Goal: Transaction & Acquisition: Purchase product/service

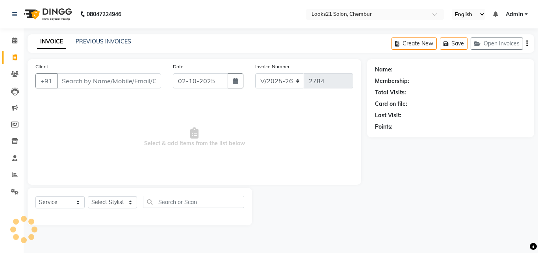
select select "844"
select select "service"
click at [106, 79] on input "Client" at bounding box center [109, 80] width 104 height 15
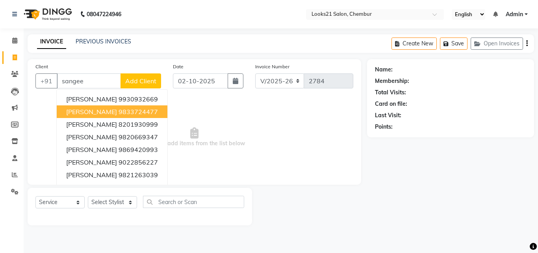
click at [99, 111] on span "[PERSON_NAME]" at bounding box center [91, 112] width 51 height 8
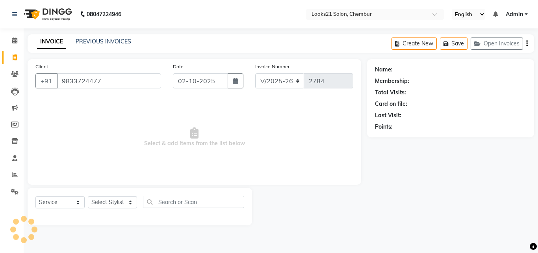
type input "9833724477"
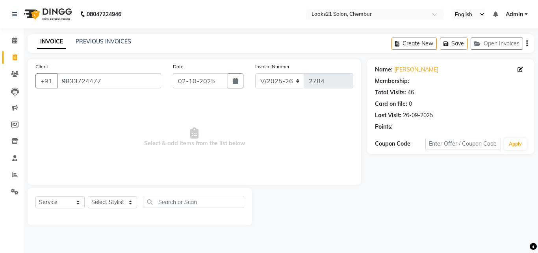
select select "1: Object"
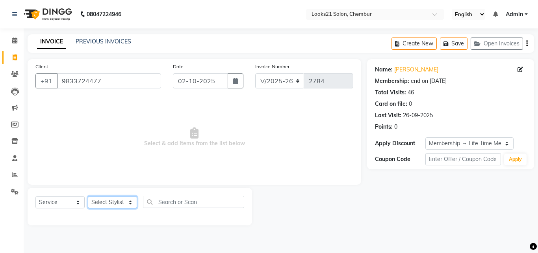
click at [107, 204] on select "Select Stylist [PERSON_NAME] LOOKS 21 [PERSON_NAME] [PERSON_NAME] [PERSON_NAME]…" at bounding box center [112, 202] width 49 height 12
select select "13886"
click at [88, 196] on select "Select Stylist [PERSON_NAME] LOOKS 21 [PERSON_NAME] [PERSON_NAME] [PERSON_NAME]…" at bounding box center [112, 202] width 49 height 12
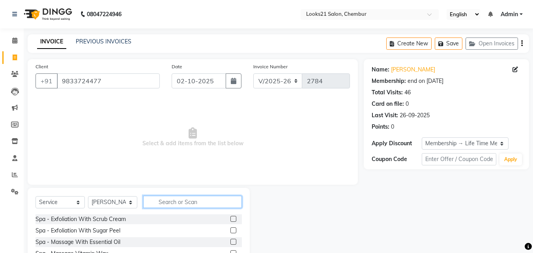
click at [170, 205] on input "text" at bounding box center [192, 202] width 99 height 12
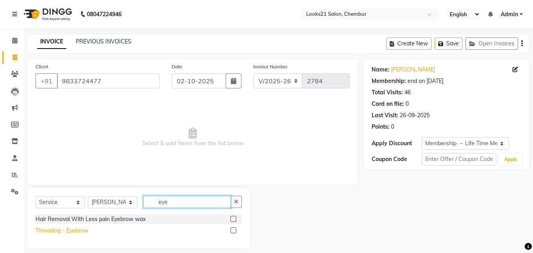
type input "eye"
click at [84, 228] on div "Threading - Eyebrow" at bounding box center [61, 230] width 53 height 8
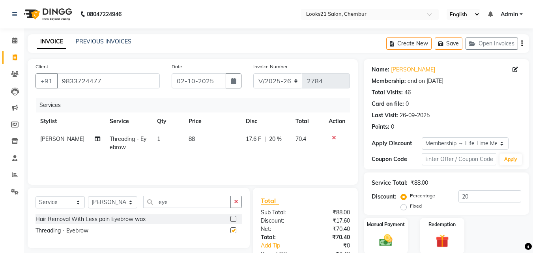
checkbox input "false"
click at [182, 200] on input "eye" at bounding box center [187, 202] width 88 height 12
click at [333, 139] on icon at bounding box center [333, 138] width 4 height 6
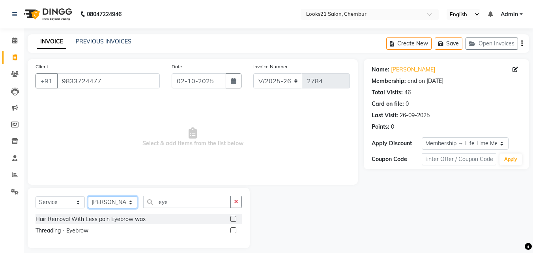
click at [108, 202] on select "Select Stylist [PERSON_NAME] LOOKS 21 [PERSON_NAME] [PERSON_NAME] [PERSON_NAME]…" at bounding box center [112, 202] width 49 height 12
select select "13882"
click at [88, 196] on select "Select Stylist [PERSON_NAME] LOOKS 21 [PERSON_NAME] [PERSON_NAME] [PERSON_NAME]…" at bounding box center [112, 202] width 49 height 12
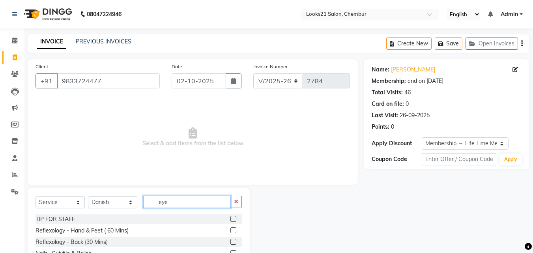
click at [180, 201] on input "eye" at bounding box center [187, 202] width 88 height 12
type input "e"
type input "h"
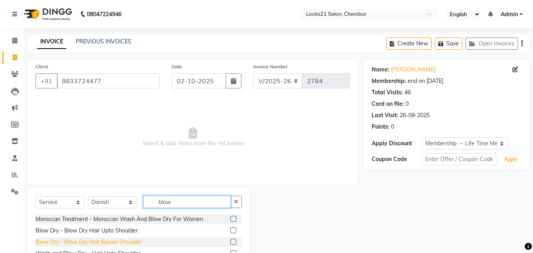
type input "blow"
click at [106, 244] on div "Blow Dry - Blow Dry Hair Below Shoulder" at bounding box center [88, 242] width 106 height 8
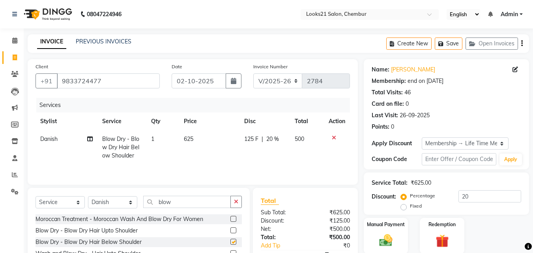
checkbox input "false"
click at [397, 236] on img at bounding box center [385, 240] width 22 height 16
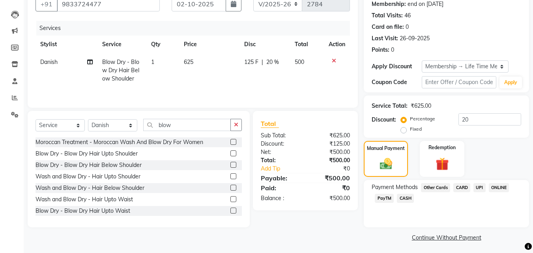
click at [408, 198] on span "CASH" at bounding box center [405, 198] width 17 height 9
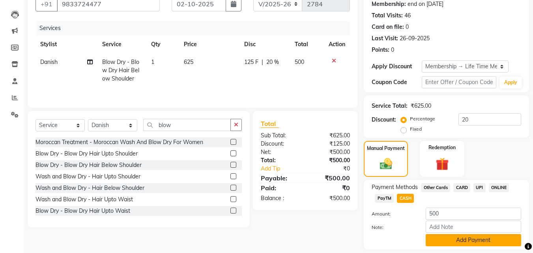
click at [440, 235] on button "Add Payment" at bounding box center [472, 240] width 95 height 12
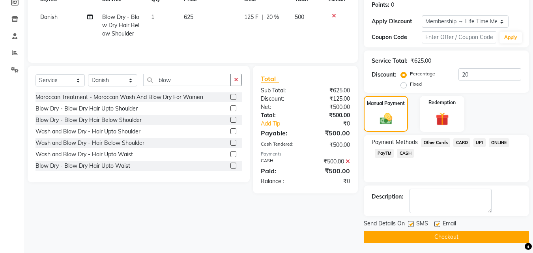
scroll to position [122, 0]
click at [474, 235] on button "Checkout" at bounding box center [445, 237] width 165 height 12
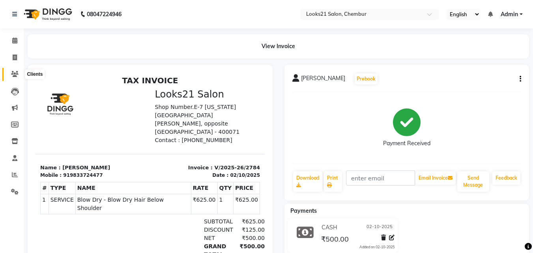
click at [10, 77] on span at bounding box center [15, 74] width 14 height 9
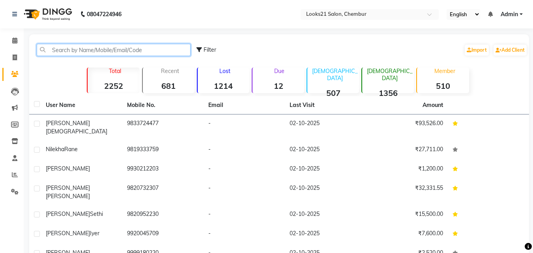
click at [85, 52] on input "text" at bounding box center [114, 50] width 154 height 12
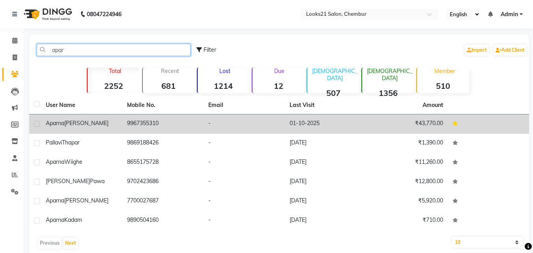
type input "apar"
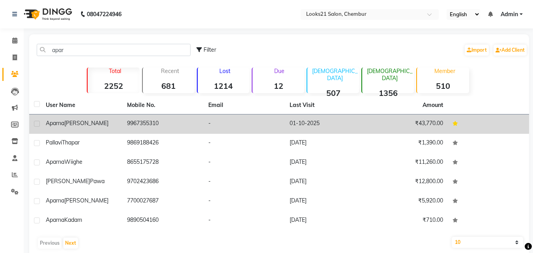
click at [50, 123] on span "Aparna" at bounding box center [55, 122] width 19 height 7
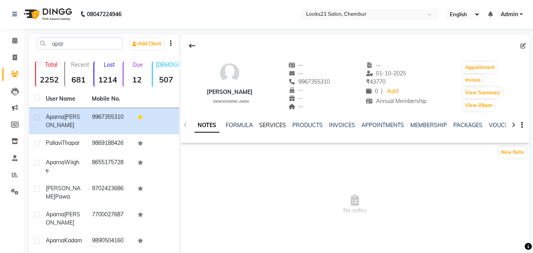
click at [276, 125] on link "SERVICES" at bounding box center [272, 124] width 27 height 7
click at [11, 39] on span at bounding box center [15, 40] width 14 height 9
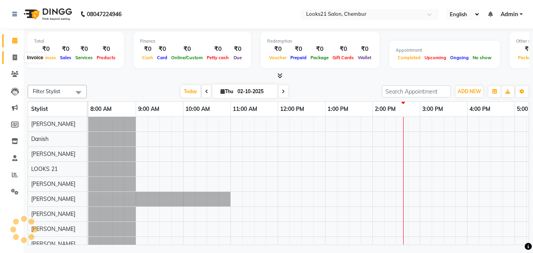
click at [13, 54] on icon at bounding box center [15, 57] width 4 height 6
select select "service"
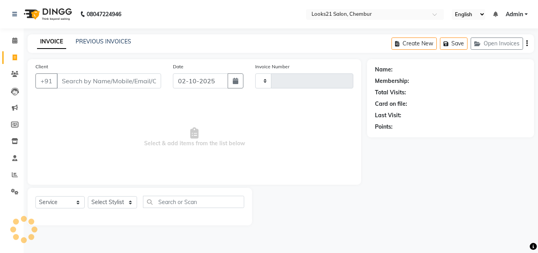
click at [81, 37] on div "PREVIOUS INVOICES" at bounding box center [104, 41] width 56 height 8
type input "2785"
select select "844"
click at [85, 40] on link "PREVIOUS INVOICES" at bounding box center [104, 41] width 56 height 7
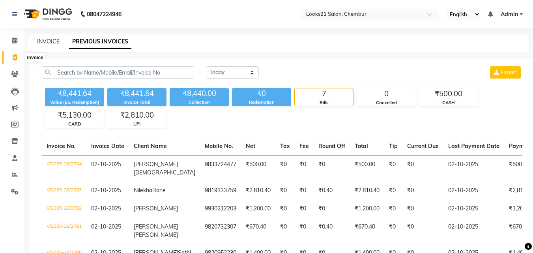
click at [18, 55] on span at bounding box center [15, 57] width 14 height 9
select select "service"
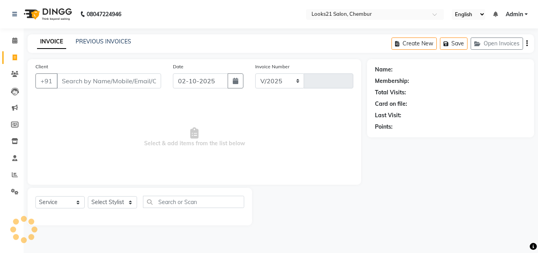
select select "844"
type input "2785"
click at [86, 79] on input "Client" at bounding box center [109, 80] width 104 height 15
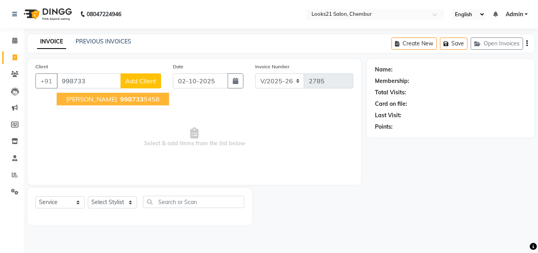
click at [95, 100] on span "[PERSON_NAME]" at bounding box center [91, 99] width 51 height 8
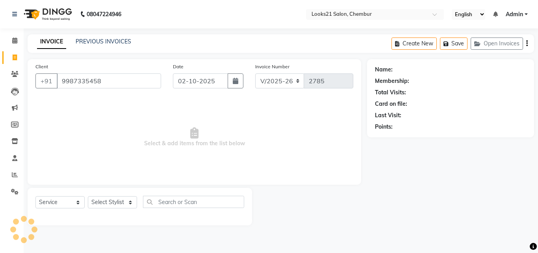
type input "9987335458"
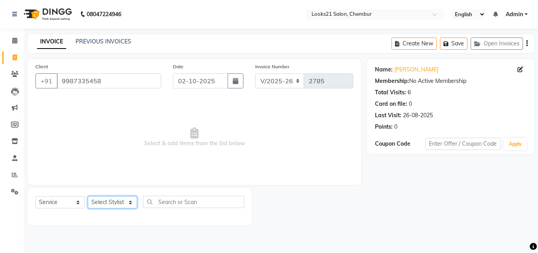
click at [115, 198] on select "Select Stylist [PERSON_NAME] LOOKS 21 [PERSON_NAME] [PERSON_NAME] [PERSON_NAME]…" at bounding box center [112, 202] width 49 height 12
click at [88, 196] on select "Select Stylist [PERSON_NAME] LOOKS 21 [PERSON_NAME] [PERSON_NAME] [PERSON_NAME]…" at bounding box center [112, 202] width 49 height 12
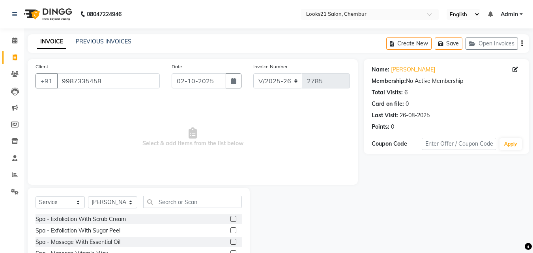
click at [107, 210] on div "Select Service Product Membership Package Voucher Prepaid Gift Card Select Styl…" at bounding box center [138, 205] width 206 height 19
click at [102, 204] on select "Select Stylist [PERSON_NAME] LOOKS 21 [PERSON_NAME] [PERSON_NAME] [PERSON_NAME]…" at bounding box center [112, 202] width 49 height 12
select select "13886"
click at [88, 196] on select "Select Stylist [PERSON_NAME] LOOKS 21 [PERSON_NAME] [PERSON_NAME] [PERSON_NAME]…" at bounding box center [112, 202] width 49 height 12
click at [186, 196] on input "text" at bounding box center [192, 202] width 99 height 12
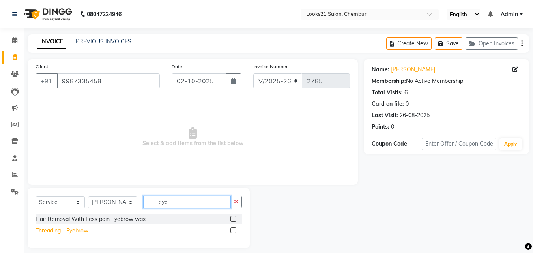
type input "eye"
click at [61, 229] on div "Threading - Eyebrow" at bounding box center [61, 230] width 53 height 8
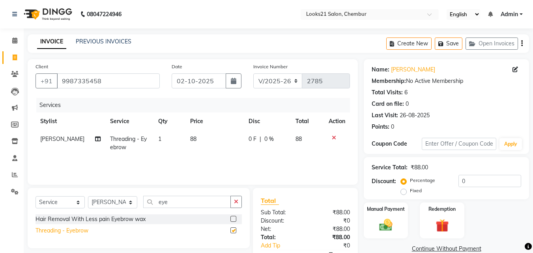
checkbox input "false"
click at [169, 202] on input "eye" at bounding box center [187, 202] width 88 height 12
type input "e"
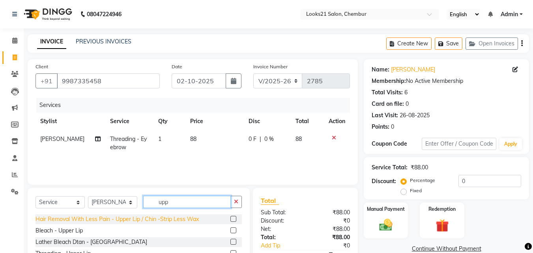
type input "upp"
click at [153, 221] on div "Hair Removal With Less Pain - Upper Lip / Chin -Strip Less Wax" at bounding box center [116, 219] width 163 height 8
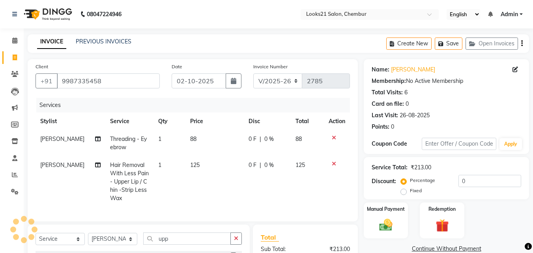
checkbox input "false"
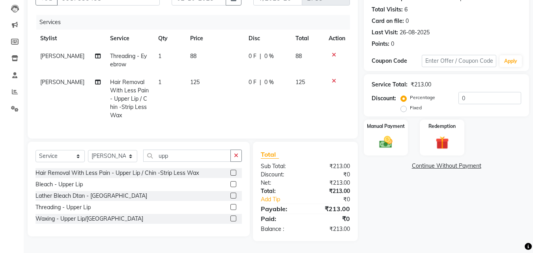
click at [197, 47] on td "88" at bounding box center [214, 60] width 58 height 26
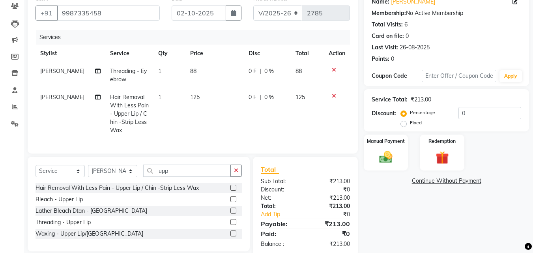
select select "13886"
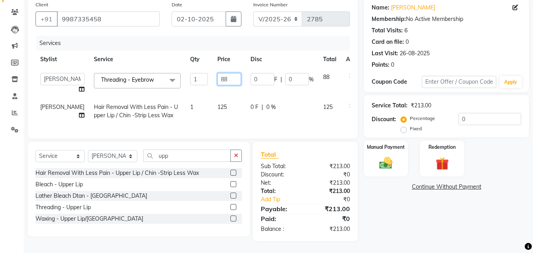
click at [217, 73] on input "88" at bounding box center [229, 79] width 24 height 12
type input "8"
type input "90"
click at [318, 107] on td "125" at bounding box center [329, 111] width 23 height 26
select select "13886"
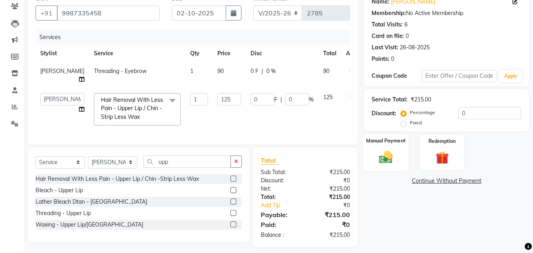
click at [383, 158] on img at bounding box center [385, 157] width 22 height 16
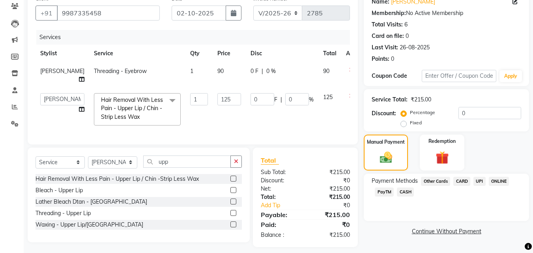
click at [406, 190] on span "CASH" at bounding box center [405, 191] width 17 height 9
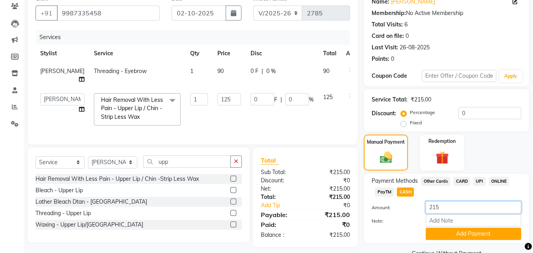
click at [439, 207] on input "215" at bounding box center [472, 207] width 95 height 12
type input "2"
type input "200"
click at [454, 237] on button "Add Payment" at bounding box center [472, 233] width 95 height 12
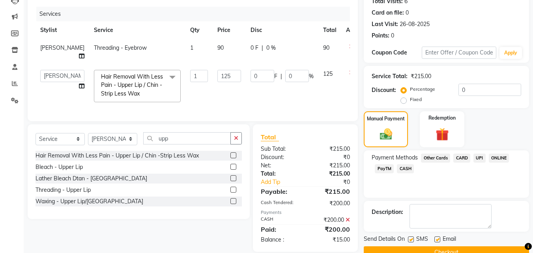
scroll to position [108, 0]
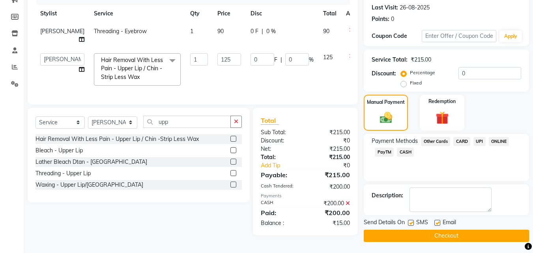
click at [484, 140] on span "UPI" at bounding box center [479, 141] width 12 height 9
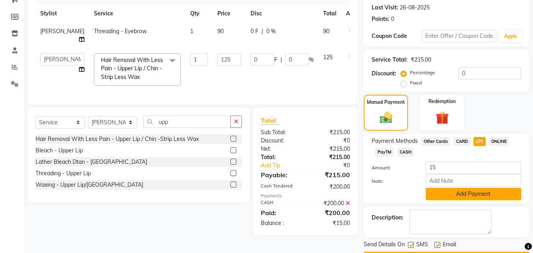
click at [457, 188] on button "Add Payment" at bounding box center [472, 194] width 95 height 12
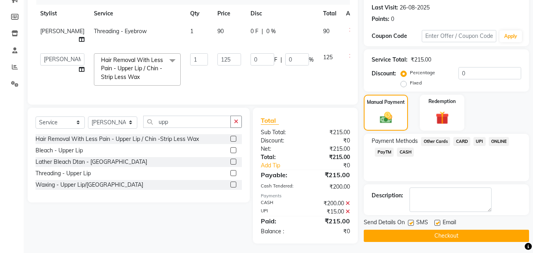
click at [489, 240] on button "Checkout" at bounding box center [445, 235] width 165 height 12
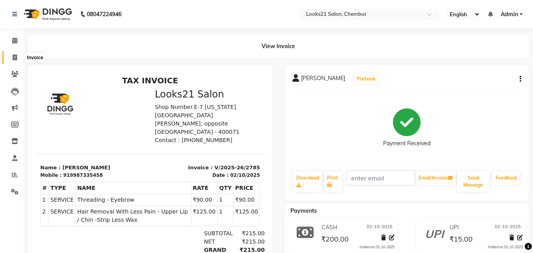
click at [10, 55] on span at bounding box center [15, 57] width 14 height 9
select select "service"
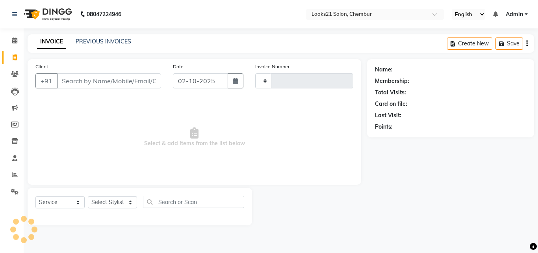
click at [96, 78] on input "Client" at bounding box center [109, 80] width 104 height 15
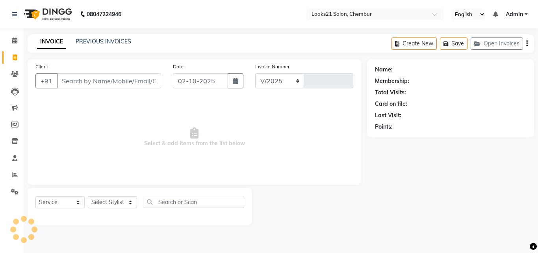
select select "844"
type input "2786"
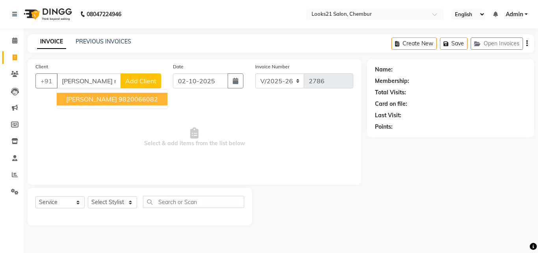
click at [94, 105] on ngb-typeahead-window "[PERSON_NAME] 9820066082" at bounding box center [112, 99] width 112 height 20
click at [125, 101] on ngb-highlight "9820066082" at bounding box center [138, 99] width 39 height 8
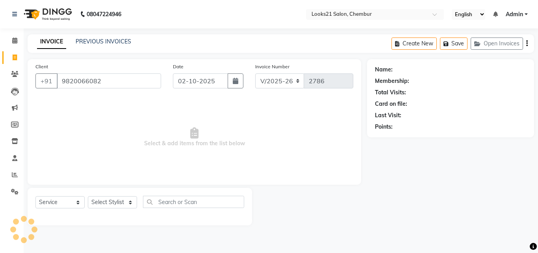
type input "9820066082"
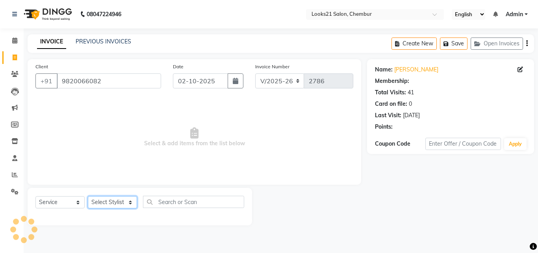
click at [97, 205] on select "Select Stylist [PERSON_NAME] LOOKS 21 [PERSON_NAME] [PERSON_NAME] [PERSON_NAME]…" at bounding box center [112, 202] width 49 height 12
select select "1: Object"
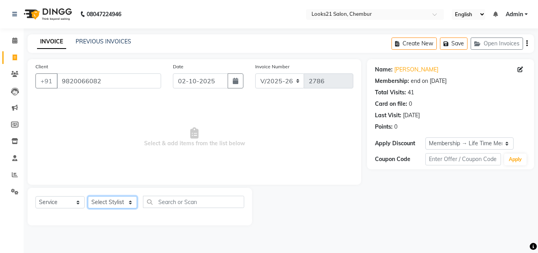
select select "13885"
click at [88, 196] on select "Select Stylist [PERSON_NAME] LOOKS 21 [PERSON_NAME] [PERSON_NAME] [PERSON_NAME]…" at bounding box center [112, 202] width 49 height 12
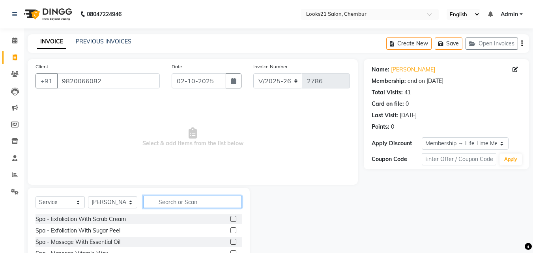
click at [170, 198] on input "text" at bounding box center [192, 202] width 99 height 12
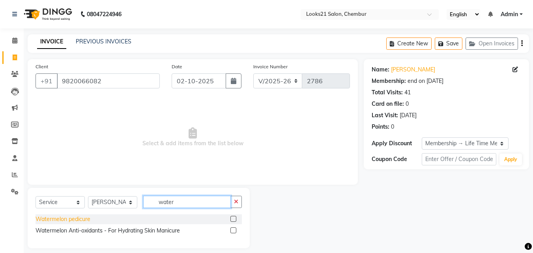
type input "water"
click at [86, 218] on div "Watermelon pedicure" at bounding box center [62, 219] width 55 height 8
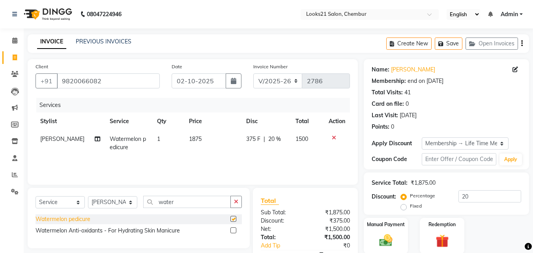
checkbox input "false"
drag, startPoint x: 188, startPoint y: 196, endPoint x: 180, endPoint y: 197, distance: 8.0
click at [180, 197] on input "water" at bounding box center [187, 202] width 88 height 12
type input "w"
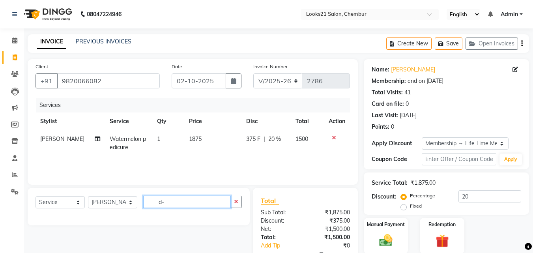
type input "d"
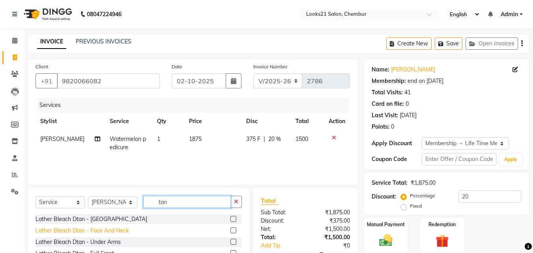
type input "tan"
click at [114, 229] on div "Lather Bleach Dtan - Face And Neck" at bounding box center [81, 230] width 93 height 8
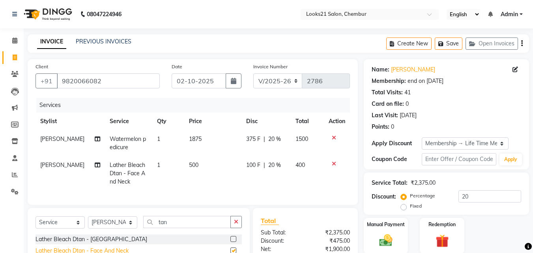
checkbox input "false"
click at [195, 164] on td "500" at bounding box center [213, 173] width 58 height 34
select select "13885"
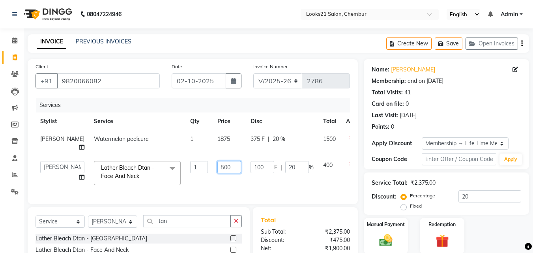
click at [217, 162] on input "500" at bounding box center [229, 167] width 24 height 12
type input "5"
type input "625"
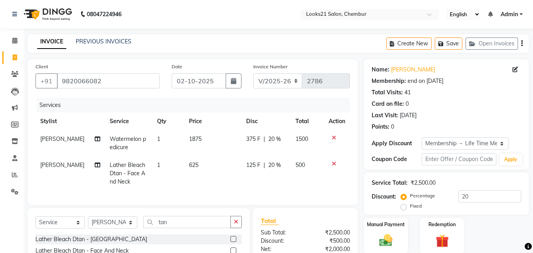
click at [189, 188] on tr "[PERSON_NAME] Bleach Dtan - Face And Neck 1 625 125 F | 20 % 500" at bounding box center [192, 173] width 314 height 34
click at [183, 226] on input "tan" at bounding box center [187, 222] width 88 height 12
type input "t"
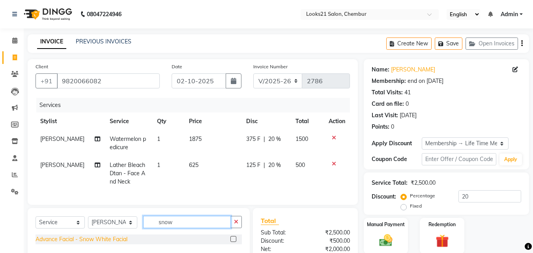
type input "snow"
click at [91, 243] on div "Advance Facial - Snow White Facial" at bounding box center [81, 239] width 92 height 8
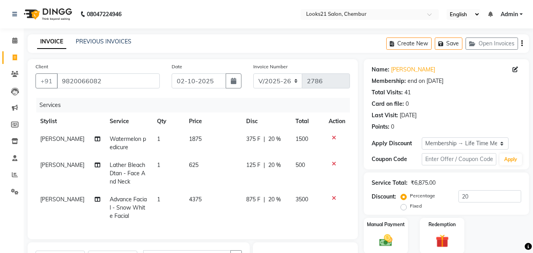
checkbox input "false"
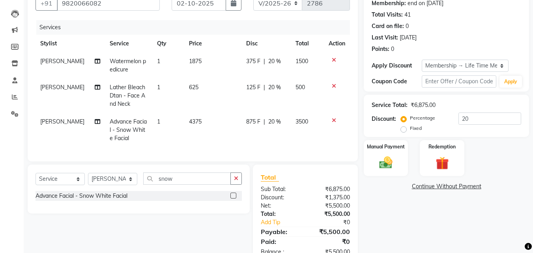
scroll to position [106, 0]
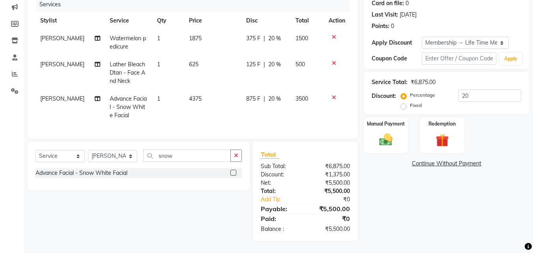
click at [194, 61] on span "625" at bounding box center [193, 64] width 9 height 7
select select "13885"
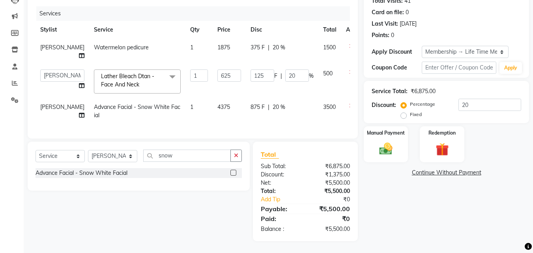
scroll to position [97, 0]
click at [217, 69] on input "625" at bounding box center [229, 75] width 24 height 12
type input "6"
type input "500"
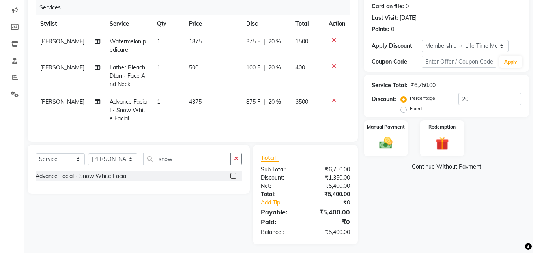
click at [201, 82] on td "500" at bounding box center [213, 76] width 58 height 34
select select "13885"
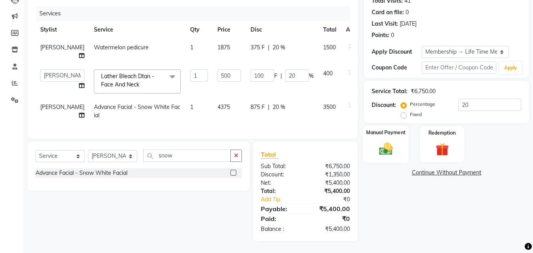
click at [385, 147] on img at bounding box center [385, 149] width 22 height 16
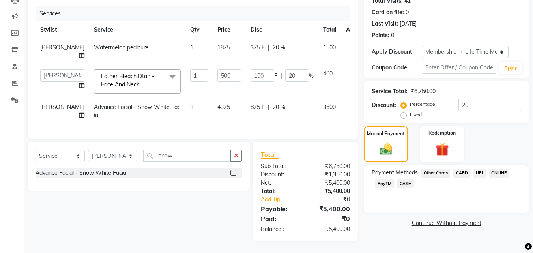
click at [483, 168] on span "UPI" at bounding box center [479, 172] width 12 height 9
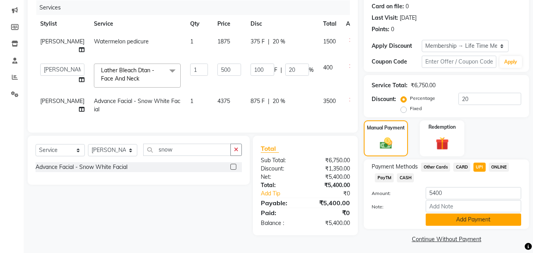
click at [497, 218] on button "Add Payment" at bounding box center [472, 219] width 95 height 12
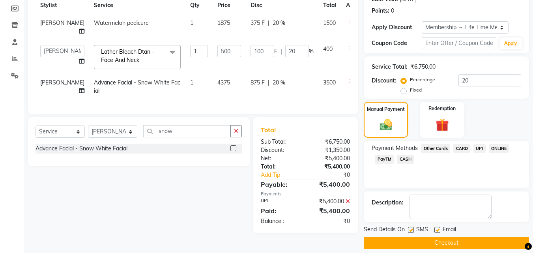
scroll to position [124, 0]
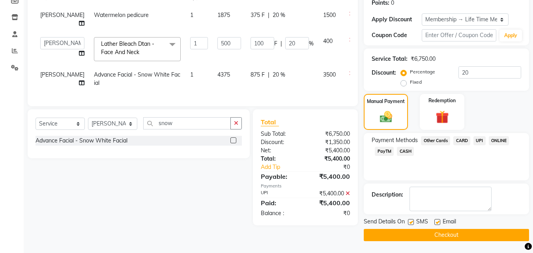
click at [490, 241] on main "INVOICE PREVIOUS INVOICES Create New Save Open Invoices Client [PHONE_NUMBER] D…" at bounding box center [278, 82] width 509 height 342
click at [512, 226] on div "Send Details On SMS Email" at bounding box center [445, 222] width 165 height 10
click at [428, 233] on button "Checkout" at bounding box center [445, 235] width 165 height 12
